Goal: Check status: Check status

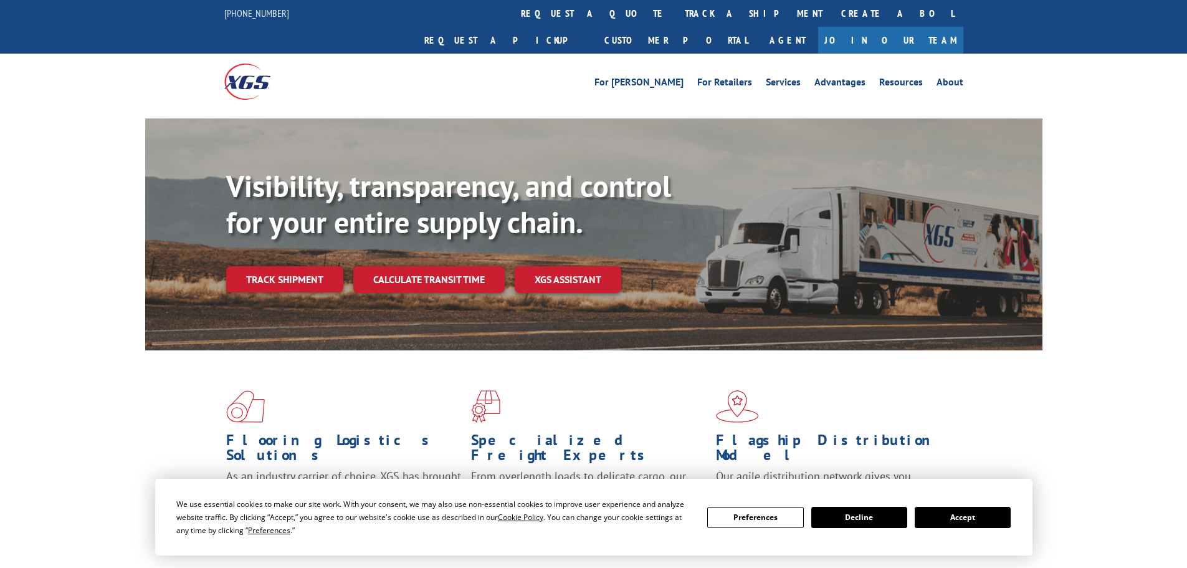
click at [951, 508] on button "Accept" at bounding box center [963, 516] width 96 height 21
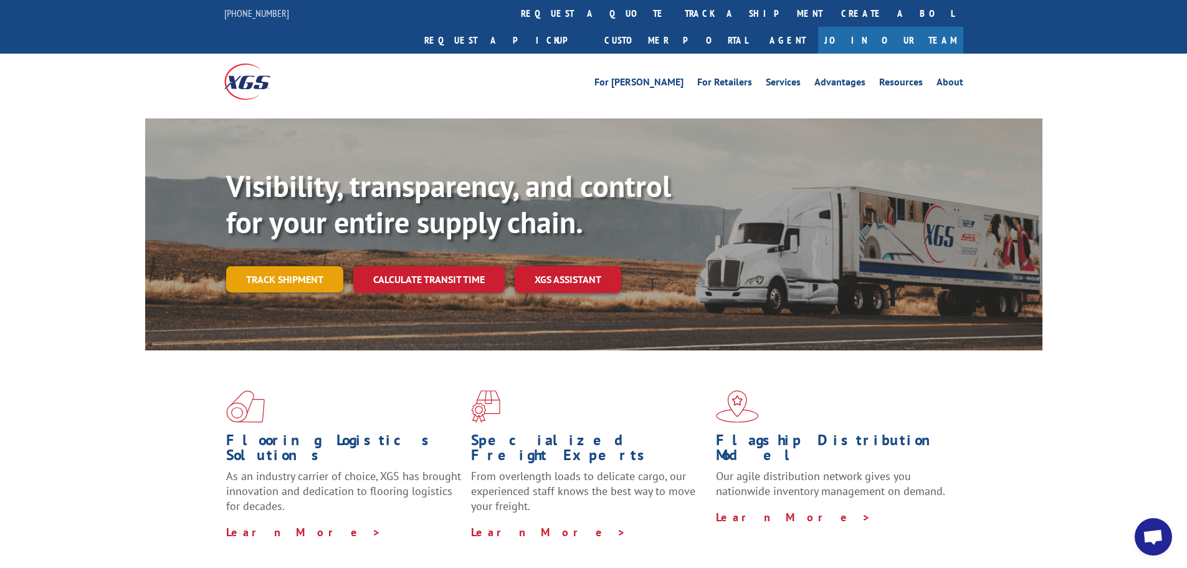
click at [295, 266] on link "Track shipment" at bounding box center [284, 279] width 117 height 26
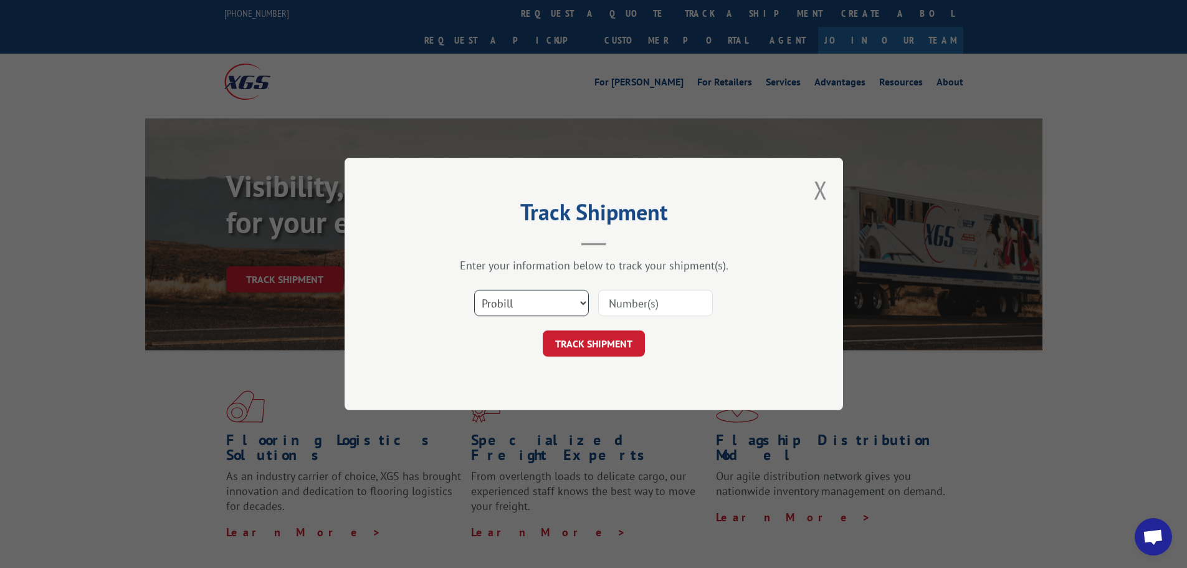
click at [530, 306] on select "Select category... Probill BOL PO" at bounding box center [531, 303] width 115 height 26
select select "bol"
click at [474, 290] on select "Select category... Probill BOL PO" at bounding box center [531, 303] width 115 height 26
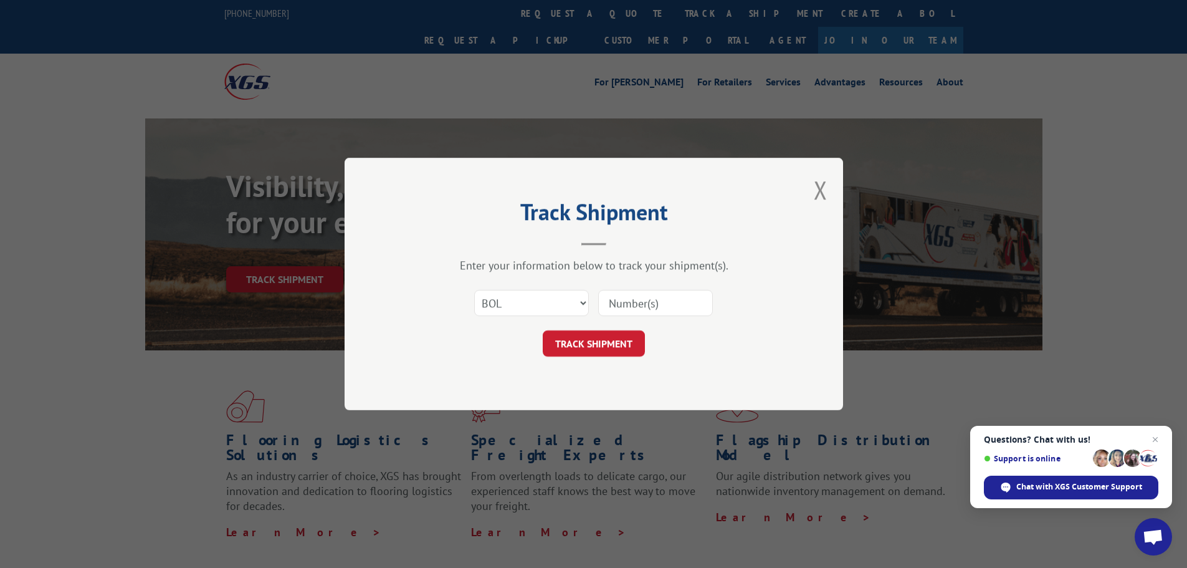
click at [632, 306] on input at bounding box center [655, 303] width 115 height 26
paste input "5509747"
type input "5509747"
click at [543, 330] on button "TRACK SHIPMENT" at bounding box center [594, 343] width 102 height 26
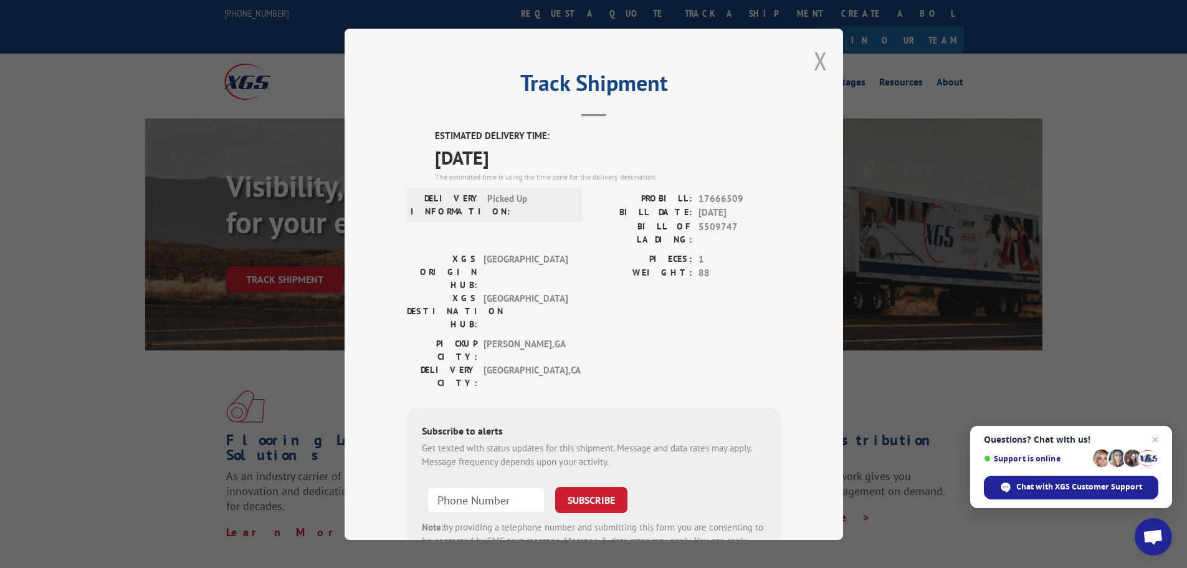
click at [814, 65] on button "Close modal" at bounding box center [821, 60] width 14 height 33
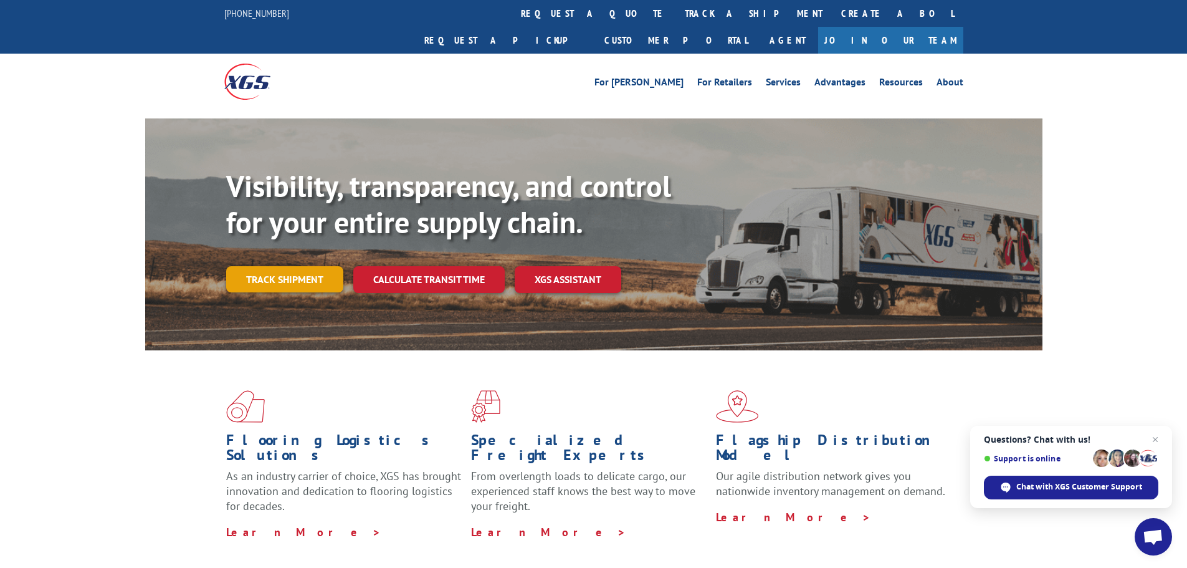
click at [302, 266] on link "Track shipment" at bounding box center [284, 279] width 117 height 26
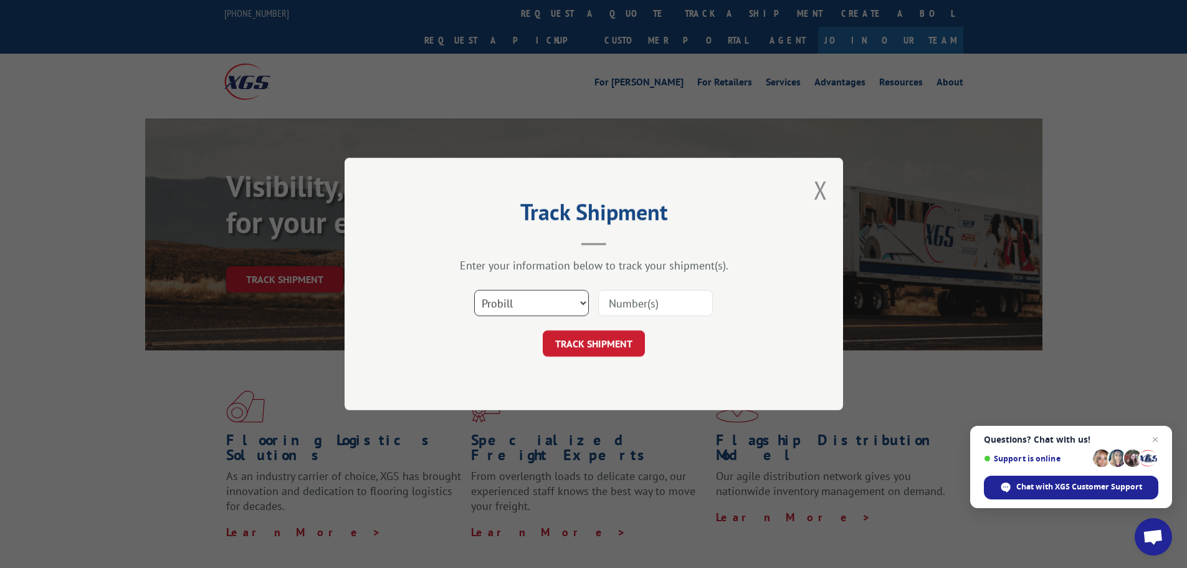
click at [518, 302] on select "Select category... Probill BOL PO" at bounding box center [531, 303] width 115 height 26
select select "bol"
click at [474, 290] on select "Select category... Probill BOL PO" at bounding box center [531, 303] width 115 height 26
click at [645, 289] on div "Select category... Probill BOL PO" at bounding box center [594, 302] width 374 height 41
click at [634, 308] on input at bounding box center [655, 303] width 115 height 26
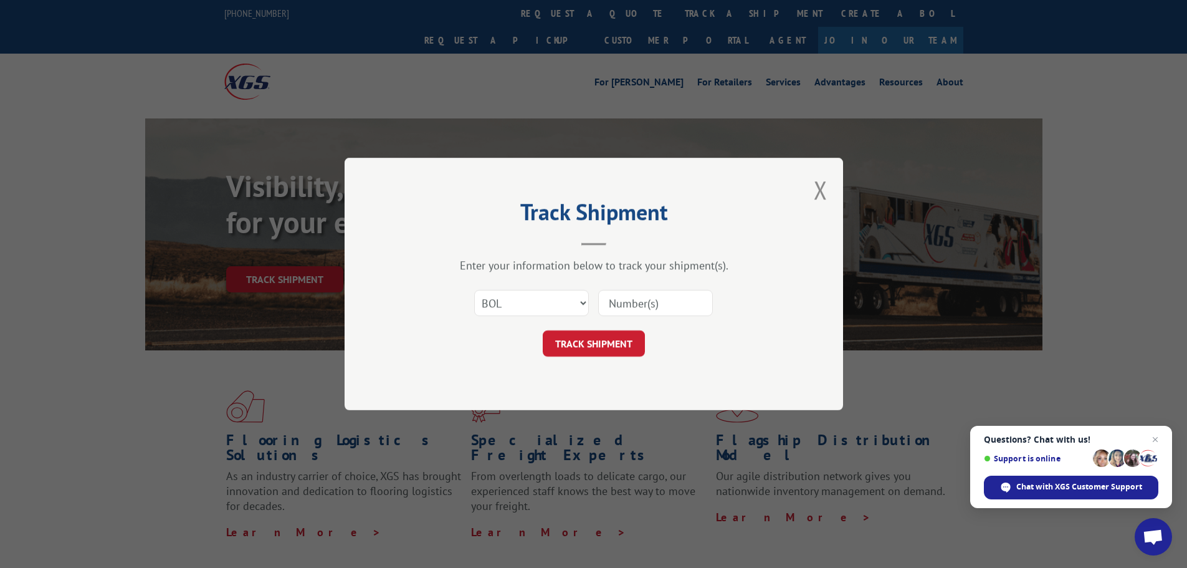
drag, startPoint x: 633, startPoint y: 308, endPoint x: 592, endPoint y: 325, distance: 43.6
drag, startPoint x: 592, startPoint y: 325, endPoint x: 771, endPoint y: 378, distance: 186.5
click at [789, 406] on div "Track Shipment Enter your information below to track your shipment(s). Select c…" at bounding box center [593, 284] width 1187 height 568
click at [658, 306] on input at bounding box center [655, 303] width 115 height 26
paste input "5522303"
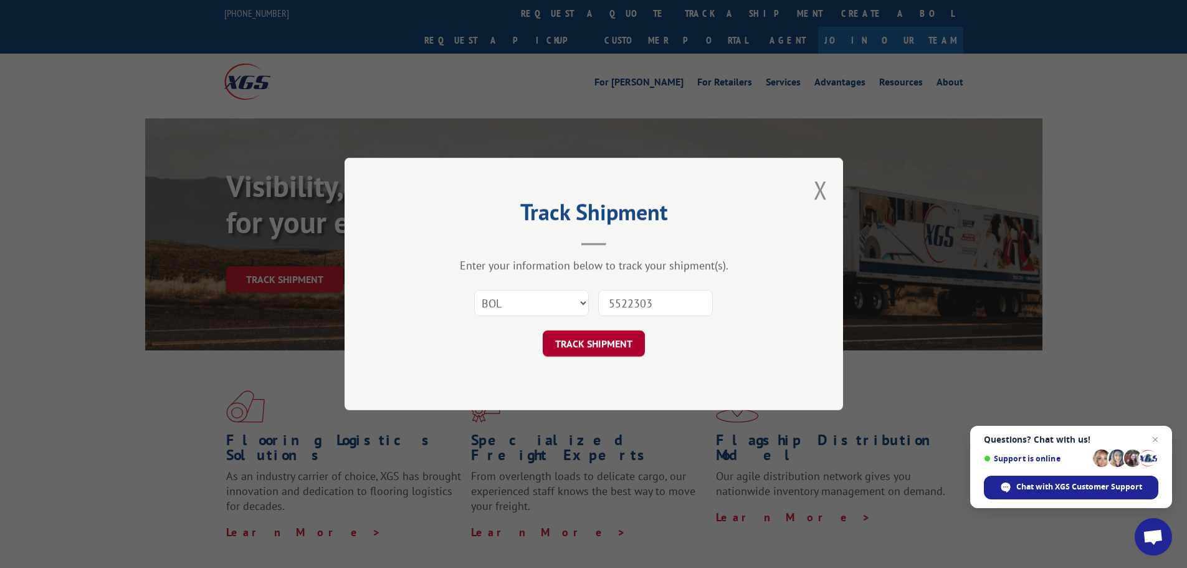
type input "5522303"
click at [607, 342] on button "TRACK SHIPMENT" at bounding box center [594, 343] width 102 height 26
